Goal: Task Accomplishment & Management: Complete application form

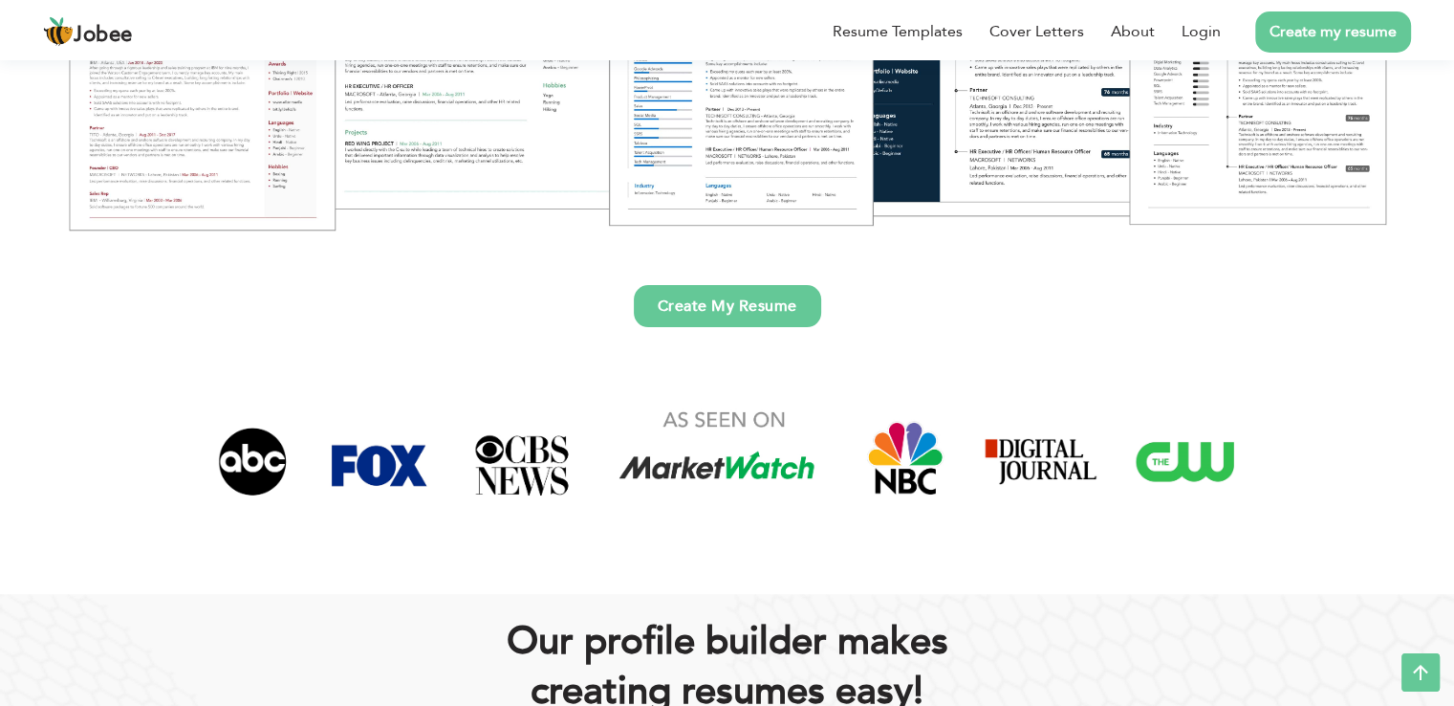
scroll to position [478, 0]
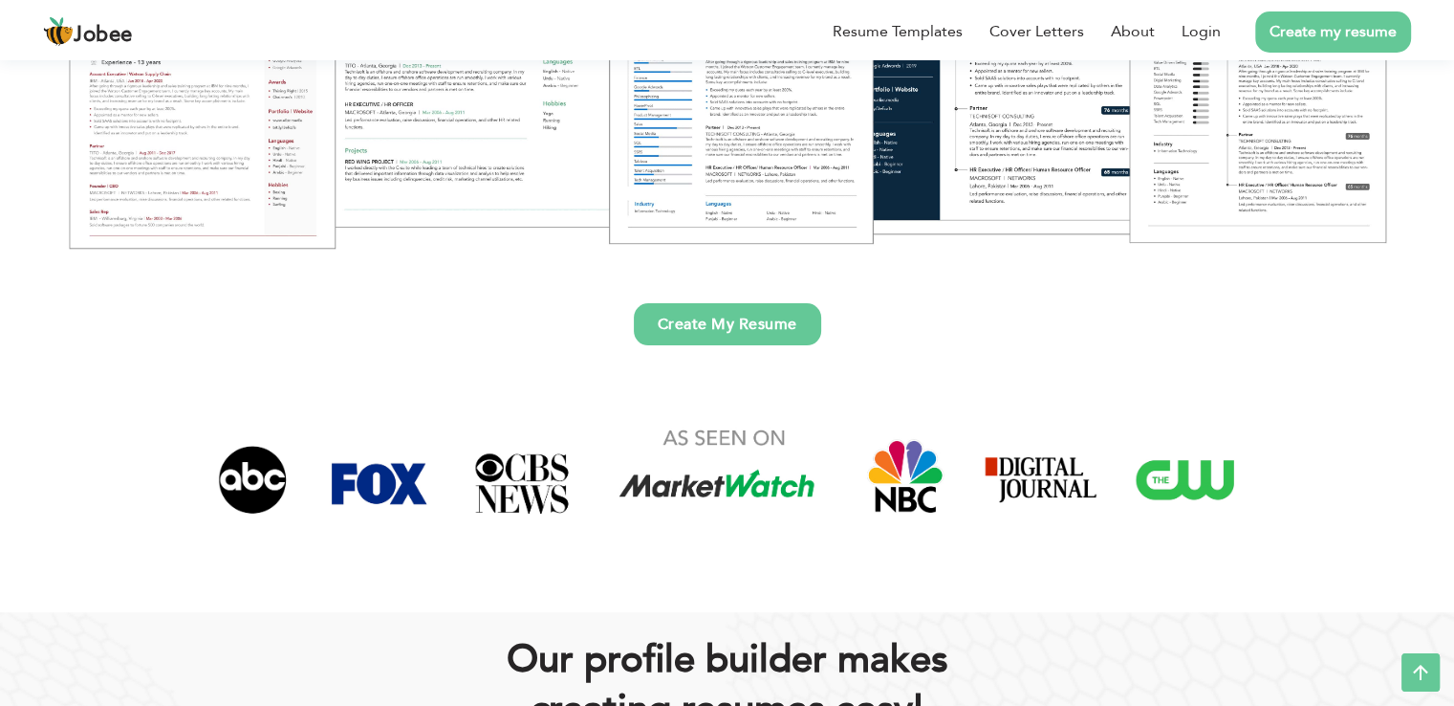
click at [693, 328] on link "Create My Resume" at bounding box center [727, 324] width 187 height 42
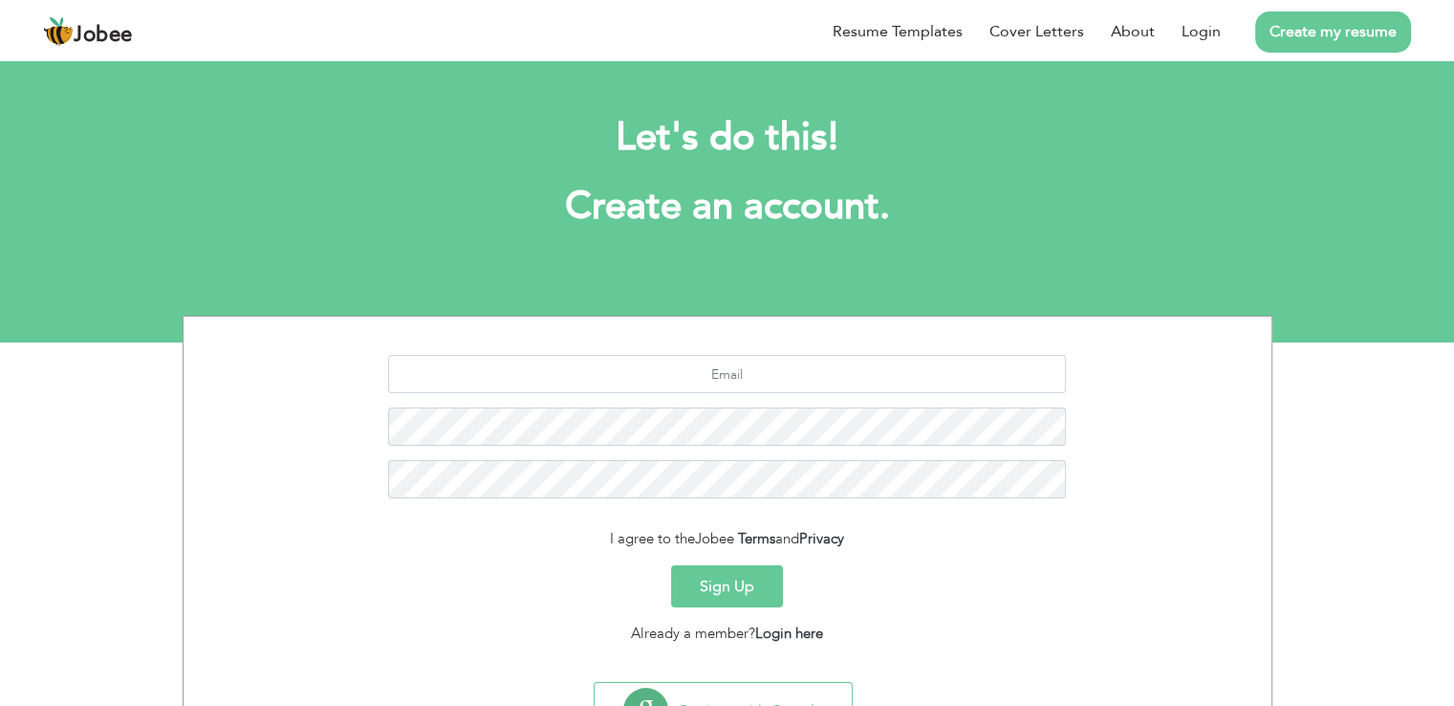
click at [716, 576] on button "Sign Up" at bounding box center [727, 586] width 112 height 42
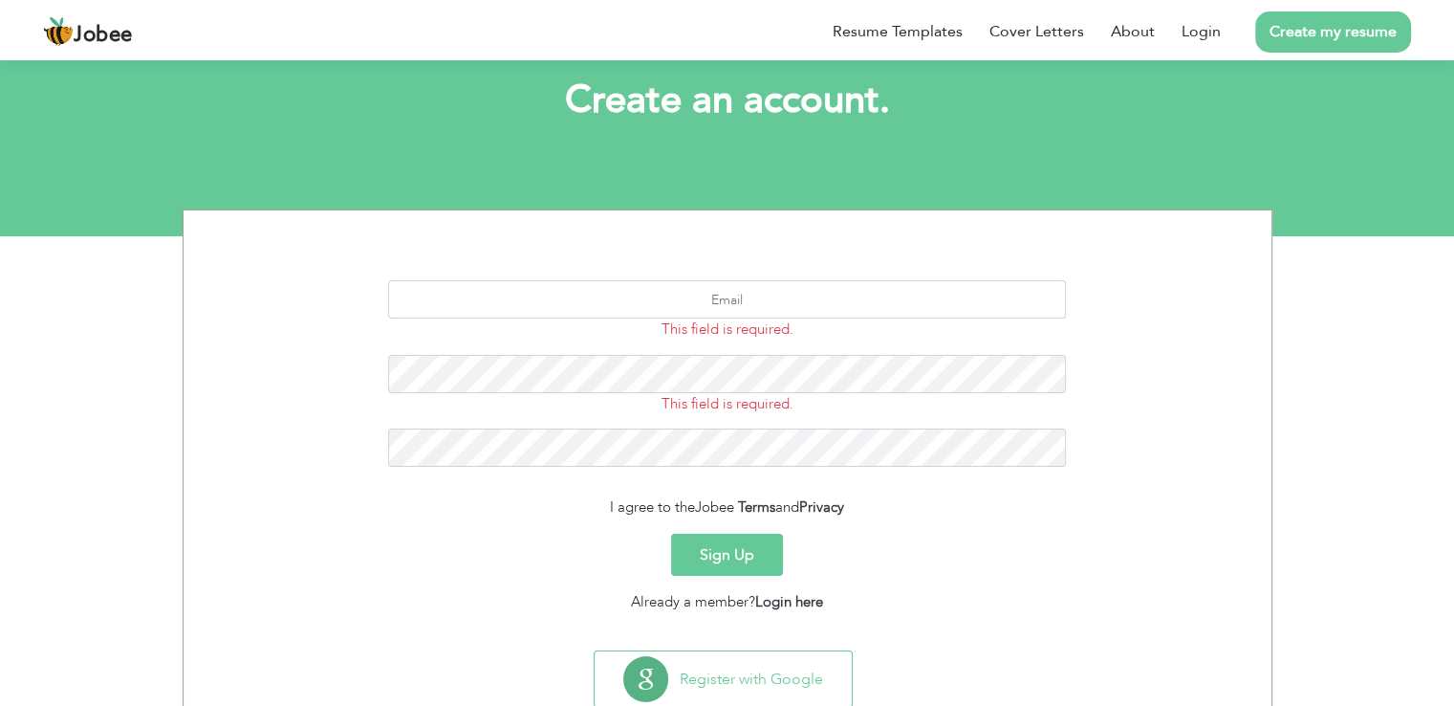
scroll to position [162, 0]
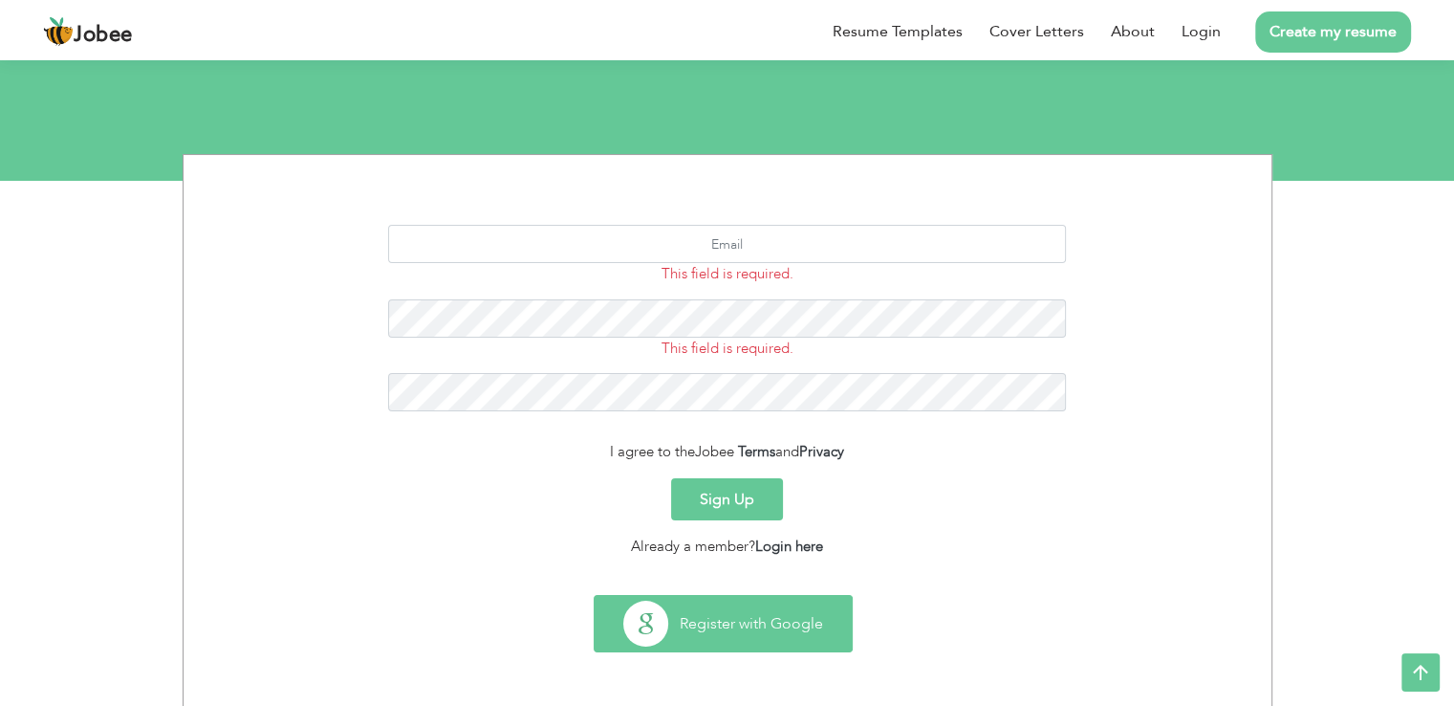
click at [708, 647] on button "Register with Google" at bounding box center [723, 623] width 257 height 55
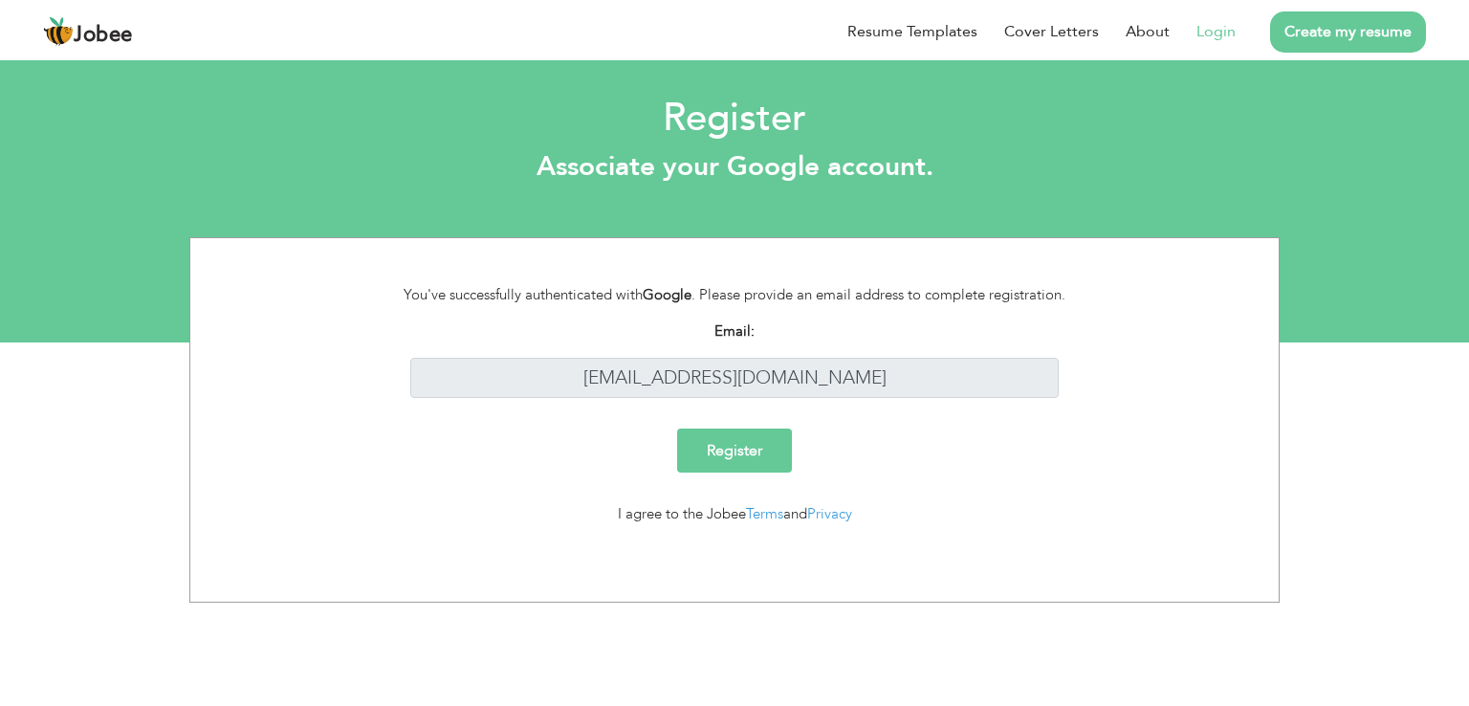
click at [754, 445] on input "Register" at bounding box center [734, 450] width 115 height 44
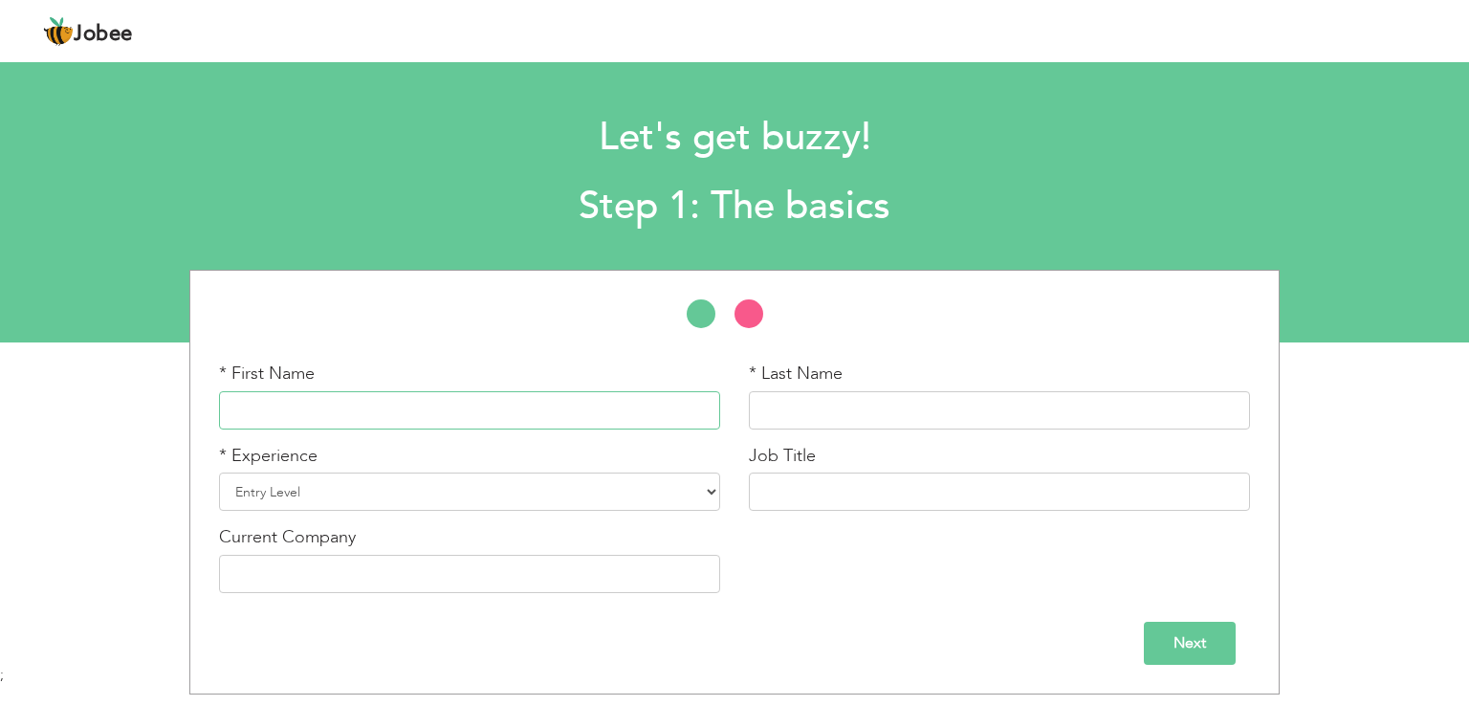
click at [645, 417] on input "text" at bounding box center [469, 410] width 501 height 38
type input "a"
type input "[PERSON_NAME]"
click at [850, 402] on input "text" at bounding box center [999, 410] width 501 height 38
type input "[PERSON_NAME]"
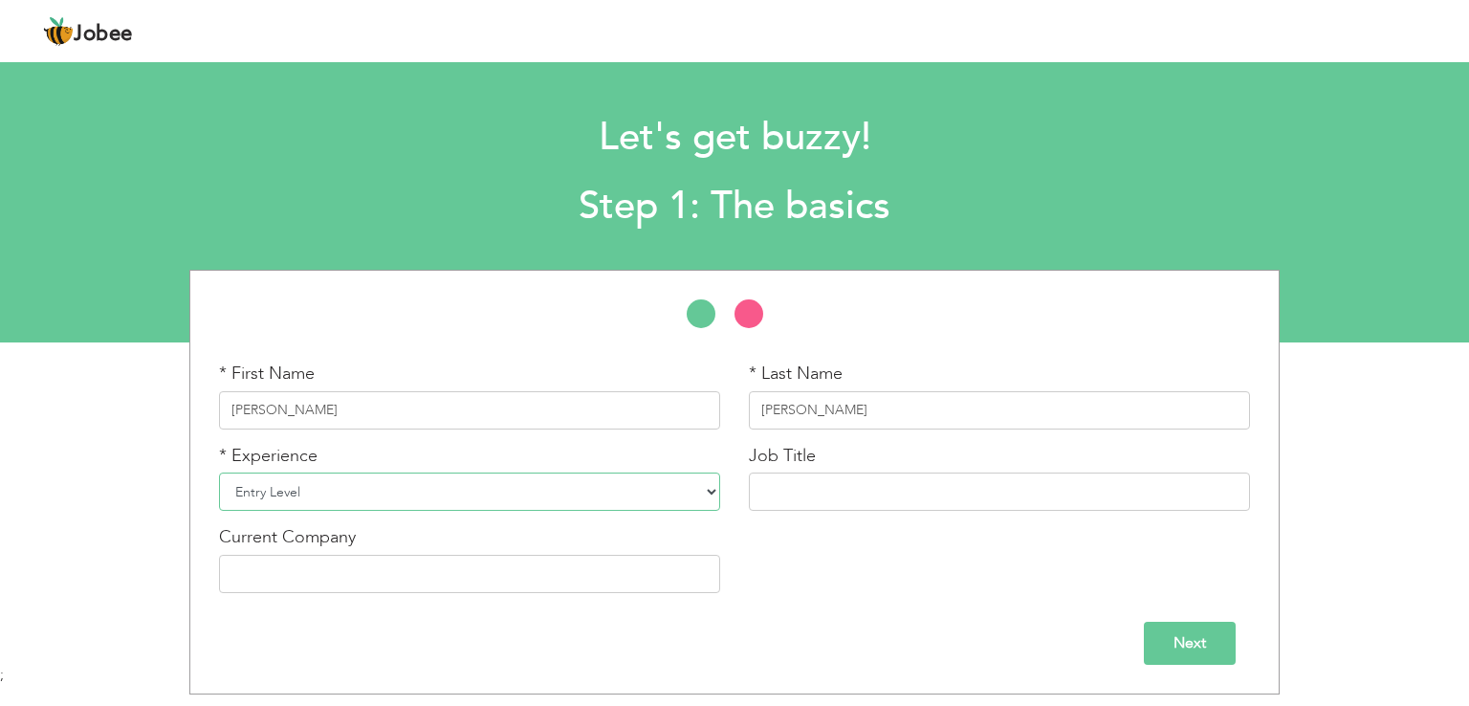
click at [608, 503] on select "Entry Level Less than 1 Year 1 Year 2 Years 3 Years 4 Years 5 Years 6 Years 7 Y…" at bounding box center [469, 491] width 501 height 38
select select "3"
click at [219, 472] on select "Entry Level Less than 1 Year 1 Year 2 Years 3 Years 4 Years 5 Years 6 Years 7 Y…" at bounding box center [469, 491] width 501 height 38
click at [863, 497] on input "text" at bounding box center [999, 491] width 501 height 38
type input "Graphic Desinger"
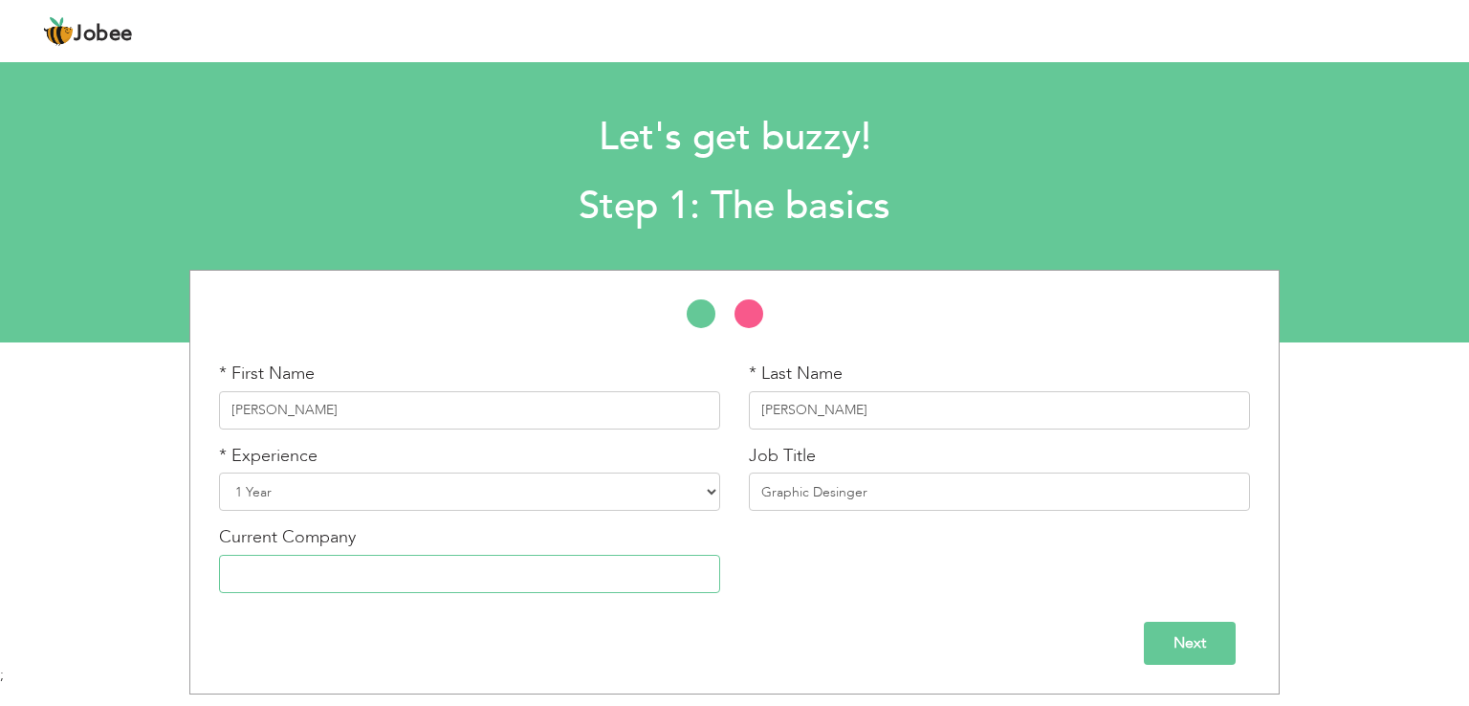
click at [528, 589] on input "text" at bounding box center [469, 574] width 501 height 38
click at [1213, 653] on input "Next" at bounding box center [1190, 643] width 92 height 43
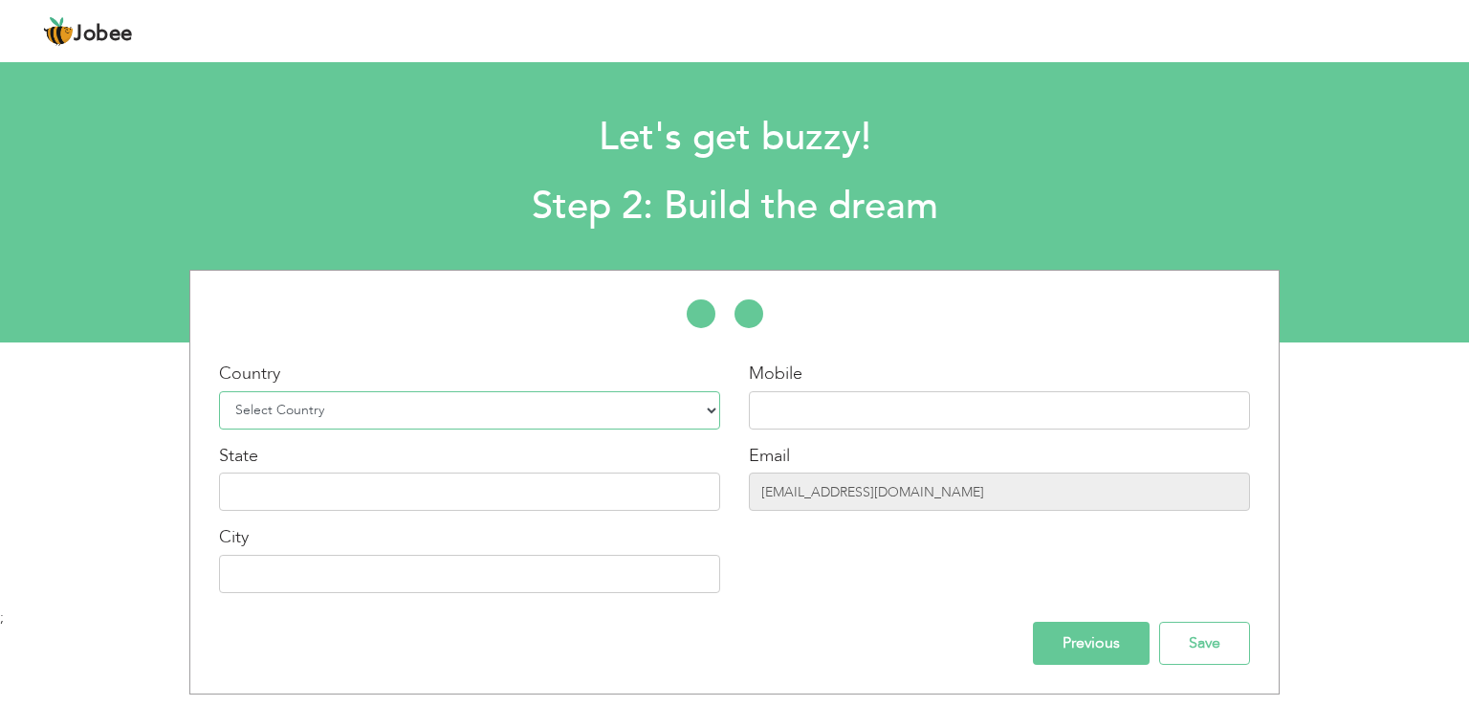
click at [702, 418] on select "Select Country [GEOGRAPHIC_DATA] [GEOGRAPHIC_DATA] [GEOGRAPHIC_DATA] [US_STATE]…" at bounding box center [469, 410] width 501 height 38
select select "166"
click at [219, 391] on select "Select Country [GEOGRAPHIC_DATA] [GEOGRAPHIC_DATA] [GEOGRAPHIC_DATA] [US_STATE]…" at bounding box center [469, 410] width 501 height 38
click at [627, 499] on input "text" at bounding box center [469, 491] width 501 height 38
